Goal: Task Accomplishment & Management: Use online tool/utility

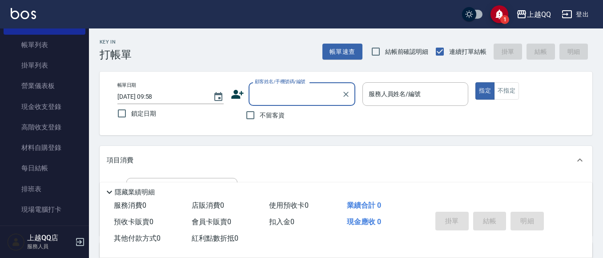
scroll to position [133, 0]
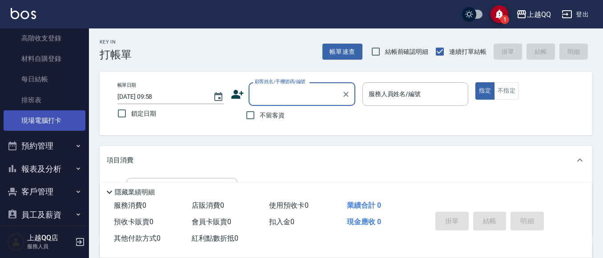
click at [59, 126] on link "現場電腦打卡" at bounding box center [45, 120] width 82 height 20
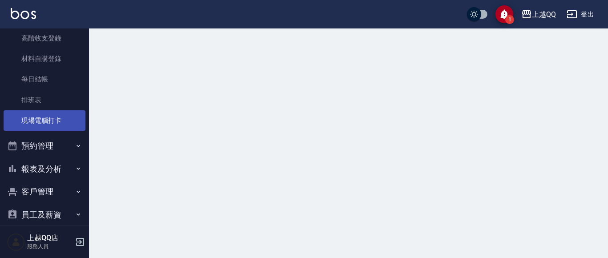
click at [58, 122] on link "現場電腦打卡" at bounding box center [45, 120] width 82 height 20
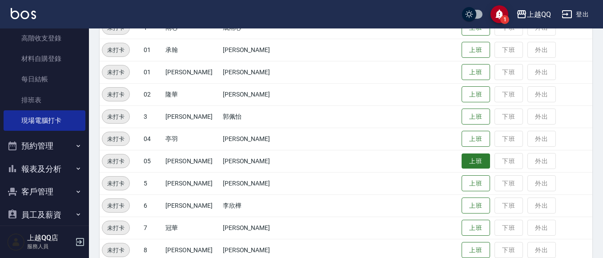
scroll to position [133, 0]
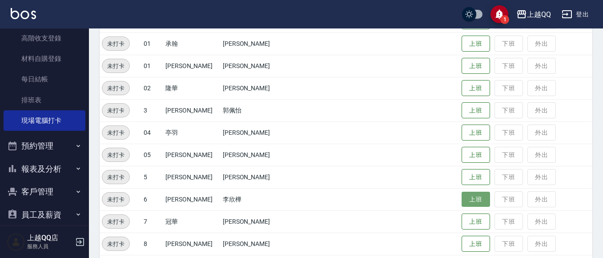
click at [470, 199] on button "上班" at bounding box center [476, 200] width 28 height 16
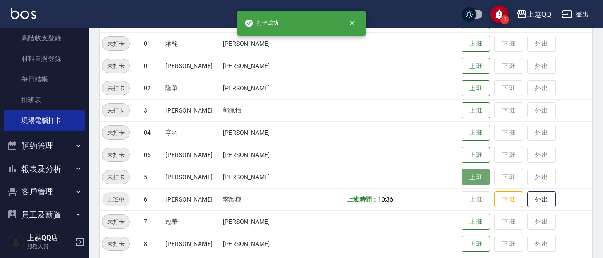
click at [471, 179] on button "上班" at bounding box center [476, 178] width 28 height 16
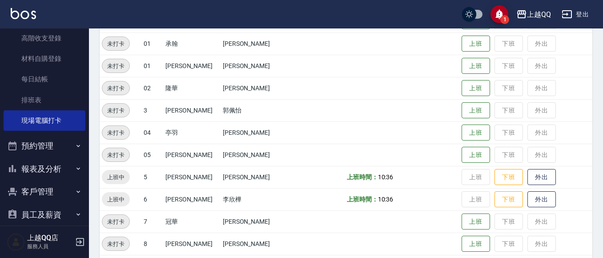
click at [462, 109] on button "上班" at bounding box center [476, 110] width 28 height 16
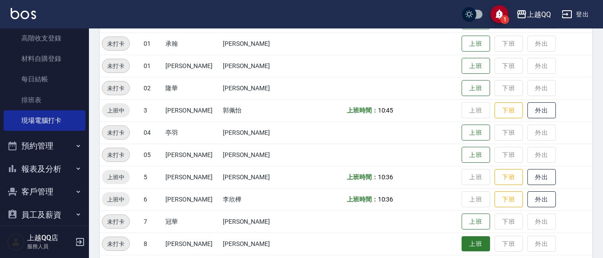
click at [462, 246] on button "上班" at bounding box center [476, 244] width 28 height 16
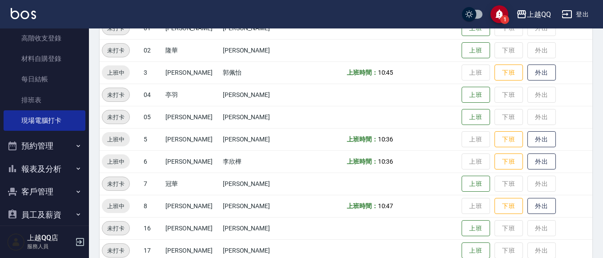
scroll to position [222, 0]
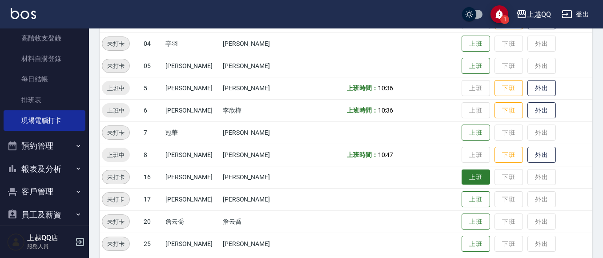
click at [462, 181] on button "上班" at bounding box center [476, 178] width 28 height 16
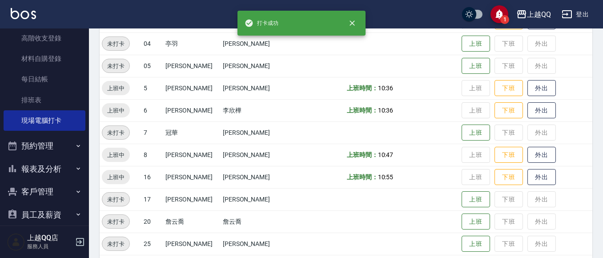
scroll to position [267, 0]
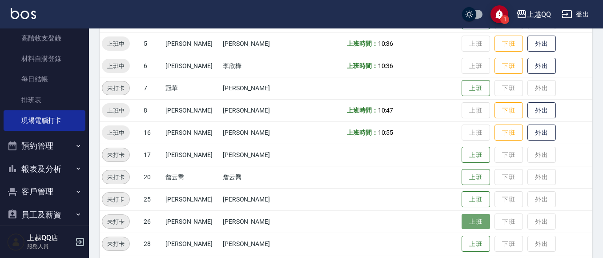
click at [462, 220] on button "上班" at bounding box center [476, 222] width 28 height 16
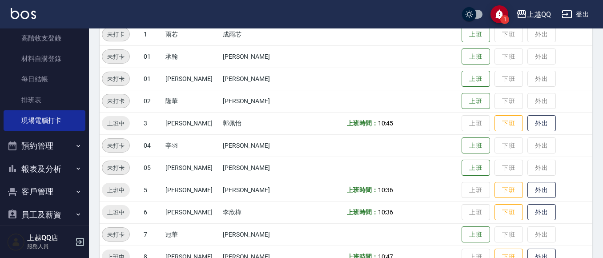
scroll to position [44, 0]
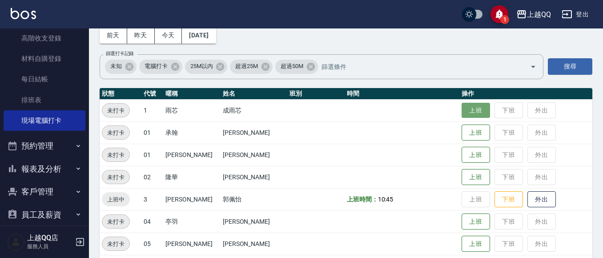
click at [465, 113] on button "上班" at bounding box center [476, 111] width 28 height 16
